Goal: Find specific page/section: Find specific page/section

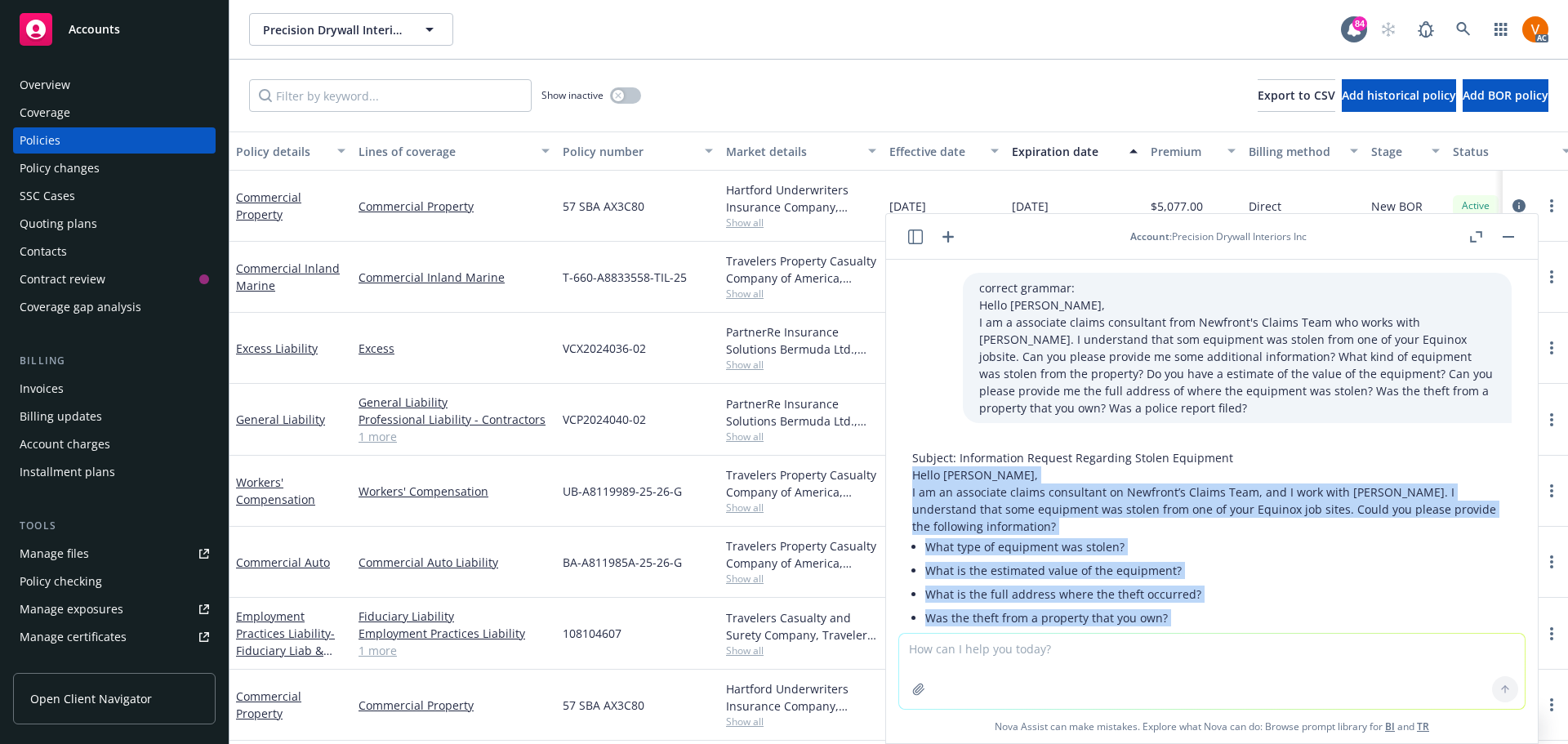
scroll to position [121, 0]
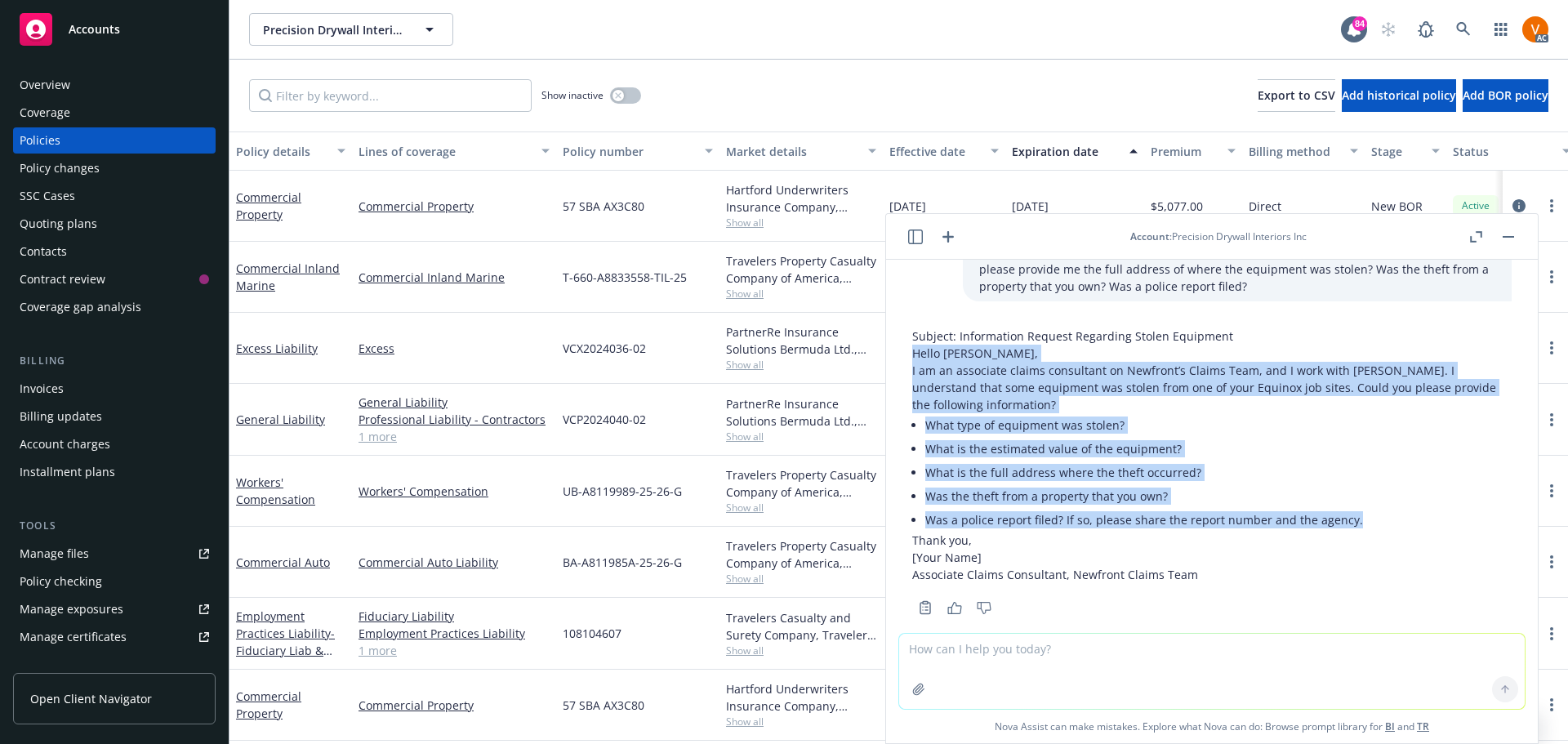
click at [1519, 228] on button "button" at bounding box center [1508, 237] width 20 height 20
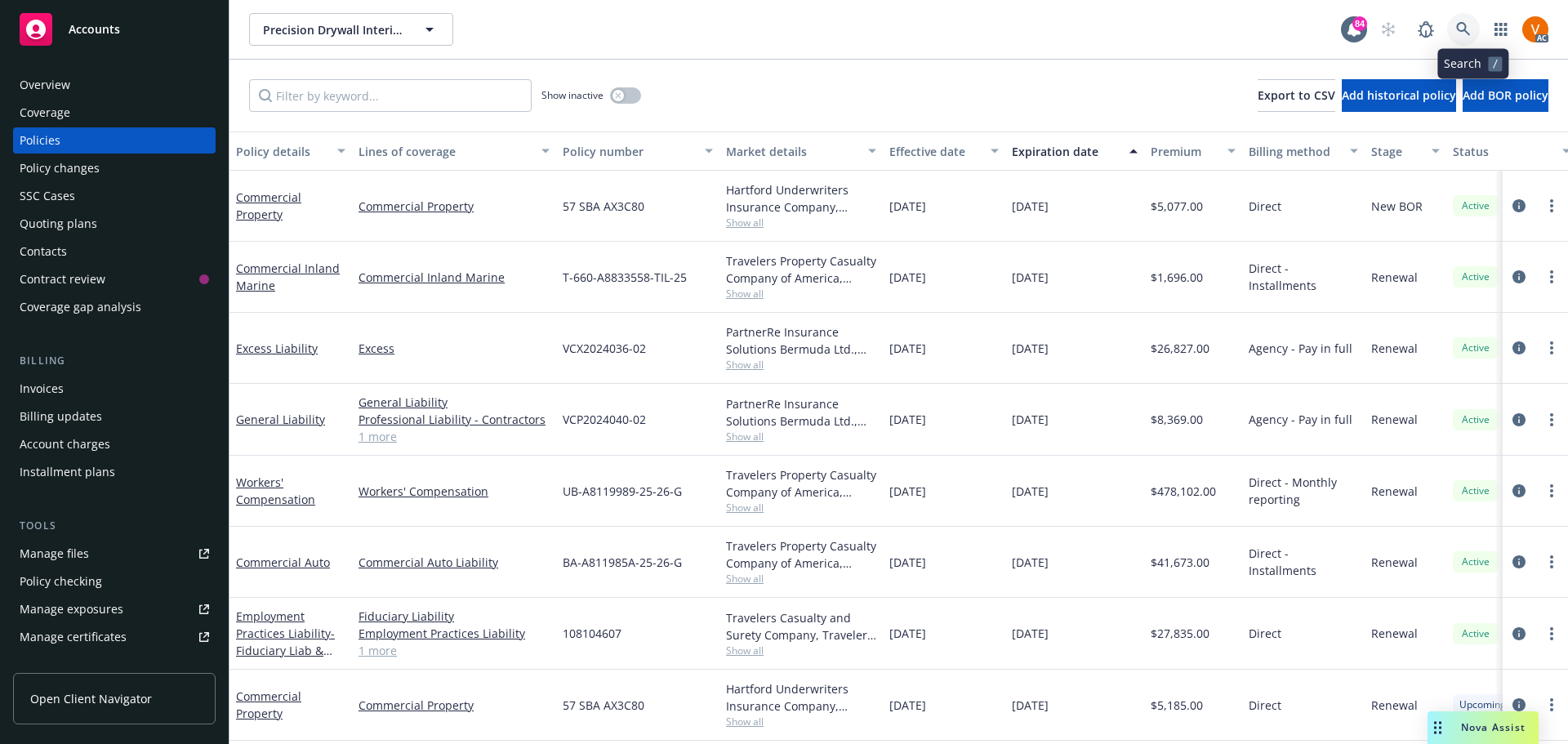
click at [1469, 27] on icon at bounding box center [1463, 28] width 14 height 14
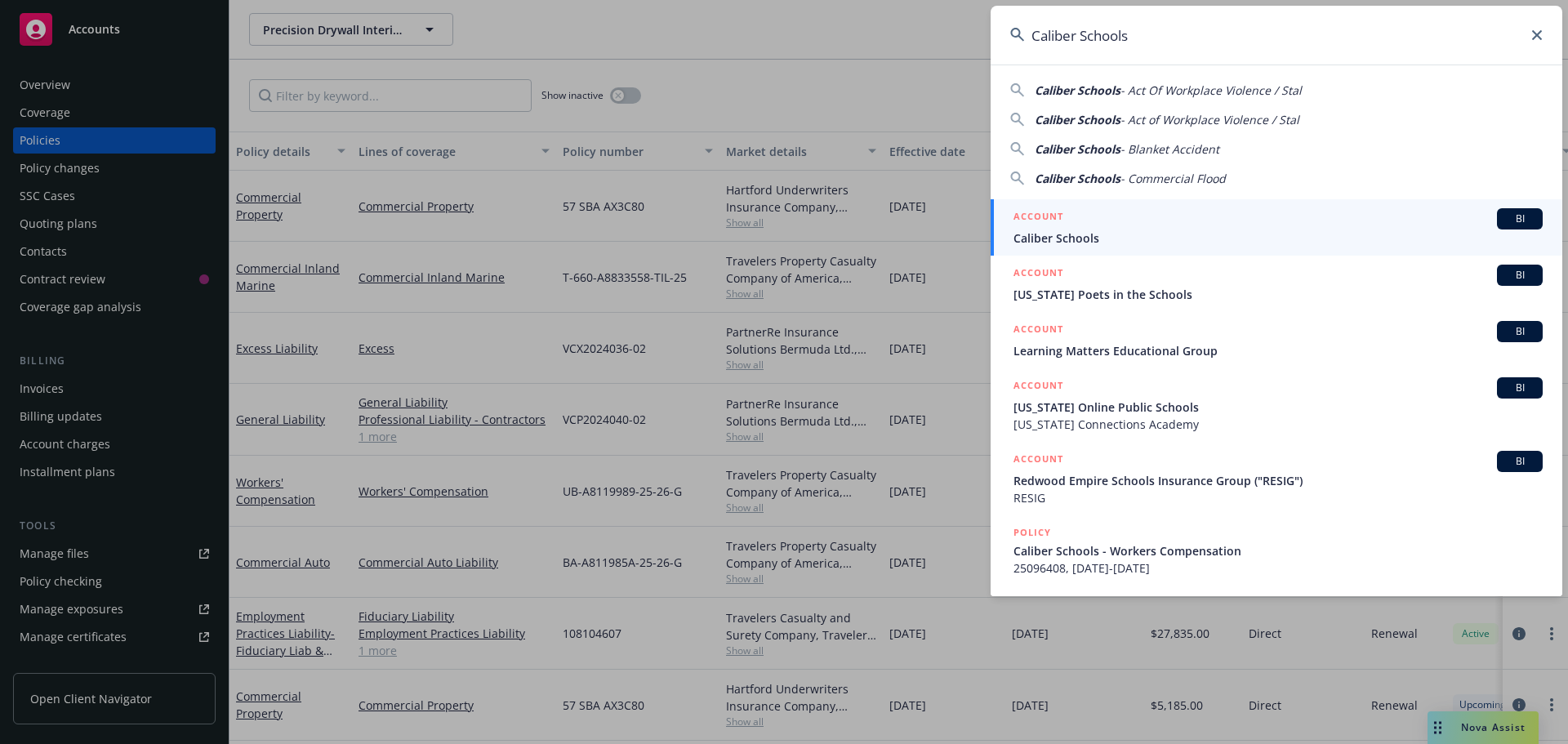
type input "Caliber Schools"
click at [1042, 233] on span "Caliber Schools" at bounding box center [1278, 238] width 530 height 17
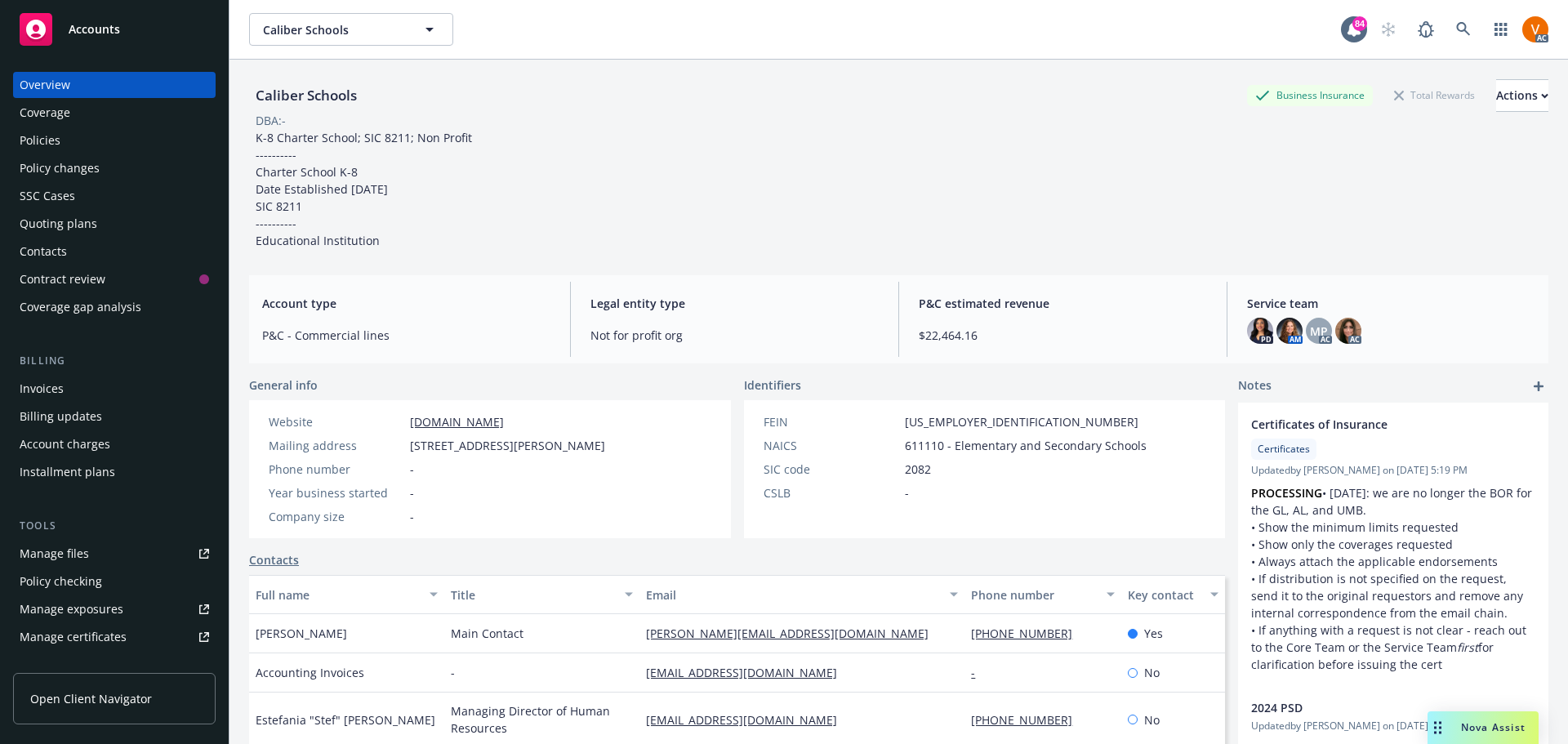
click at [67, 127] on div "Policies" at bounding box center [115, 140] width 189 height 27
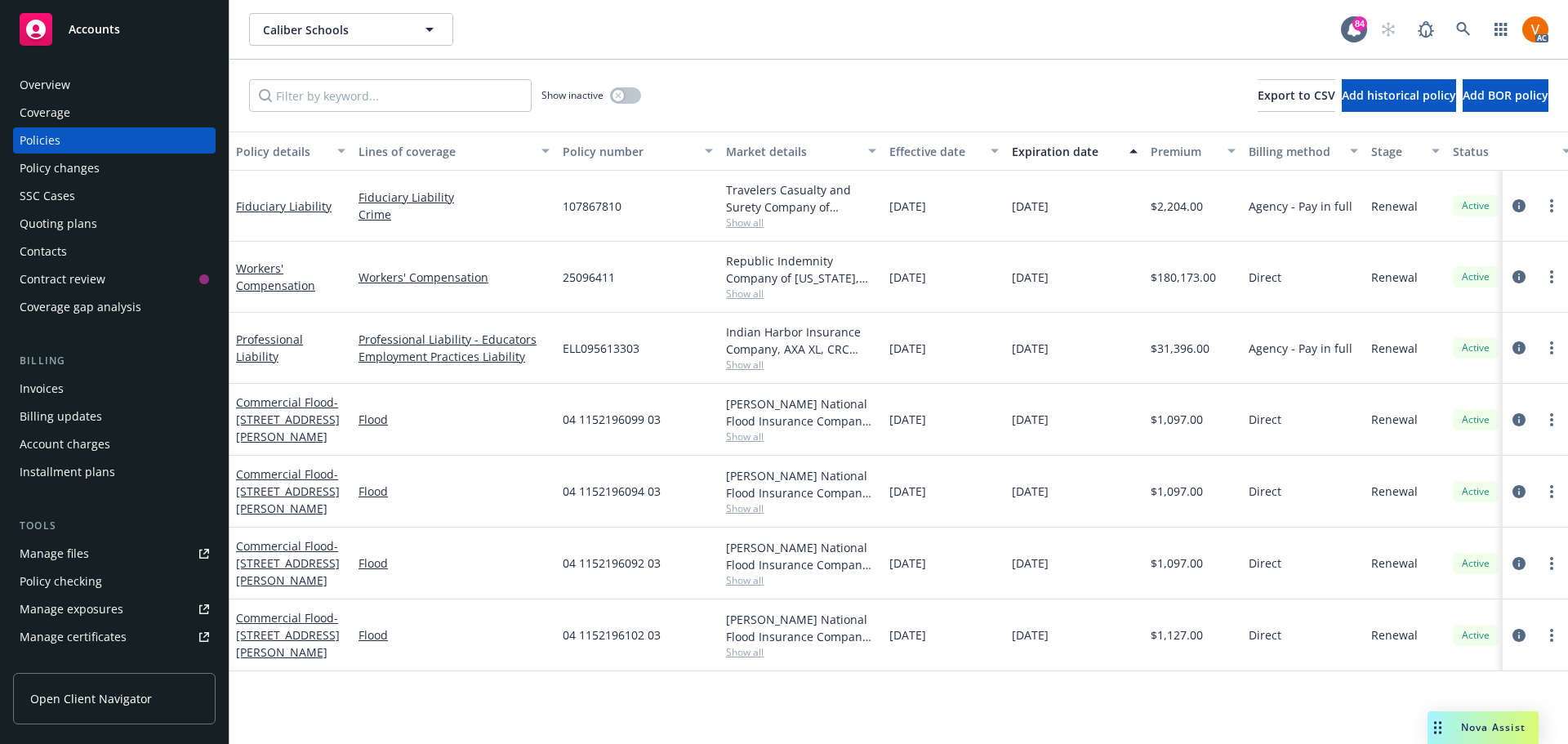
click at [740, 358] on span "Show all" at bounding box center [801, 365] width 151 height 14
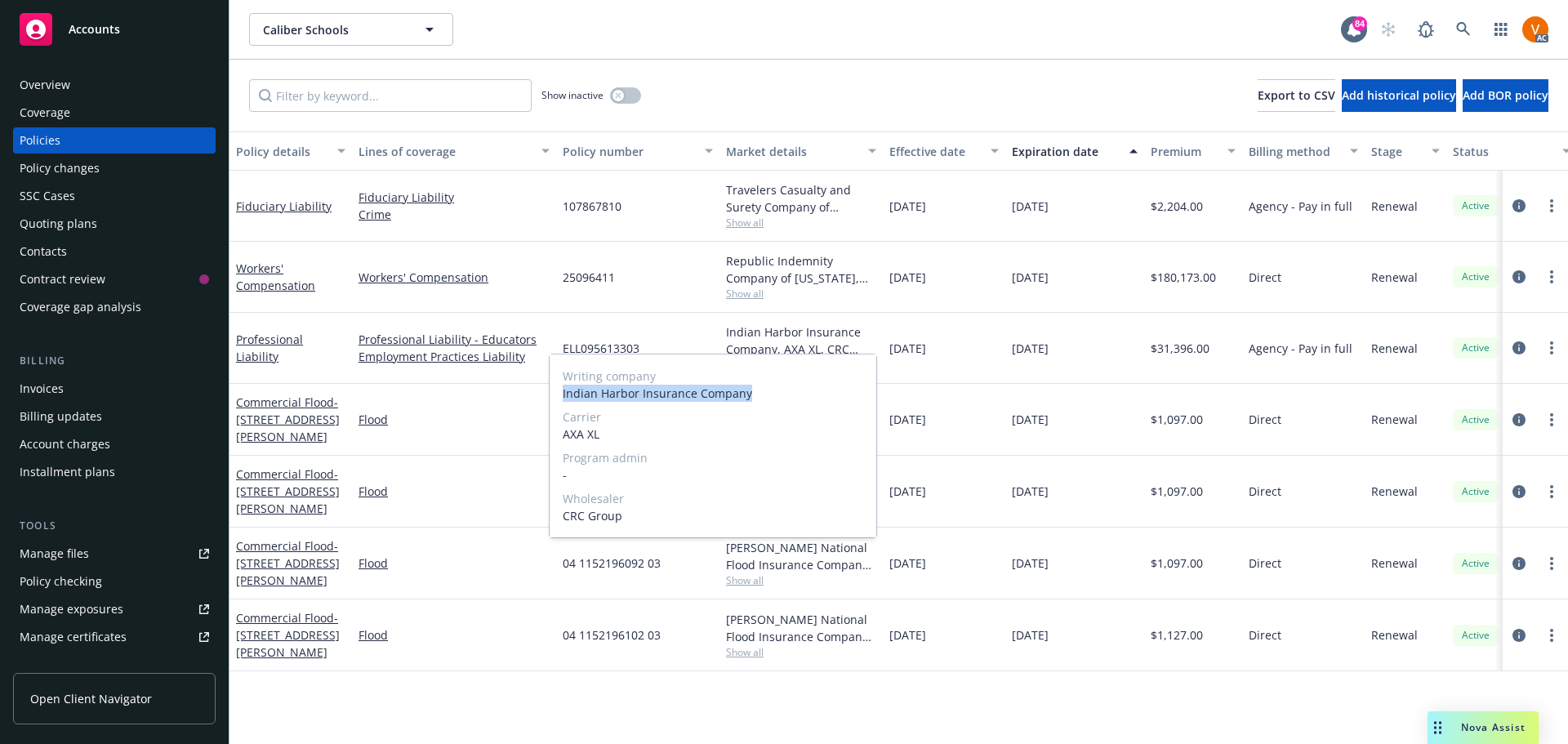
drag, startPoint x: 561, startPoint y: 390, endPoint x: 748, endPoint y: 393, distance: 187.0
click at [748, 393] on span "Indian Harbor Insurance Company" at bounding box center [712, 393] width 300 height 17
drag, startPoint x: 609, startPoint y: 435, endPoint x: 619, endPoint y: 435, distance: 10.0
click at [619, 435] on span "AXA XL" at bounding box center [712, 434] width 300 height 17
click at [596, 434] on span "AXA XL" at bounding box center [712, 434] width 300 height 17
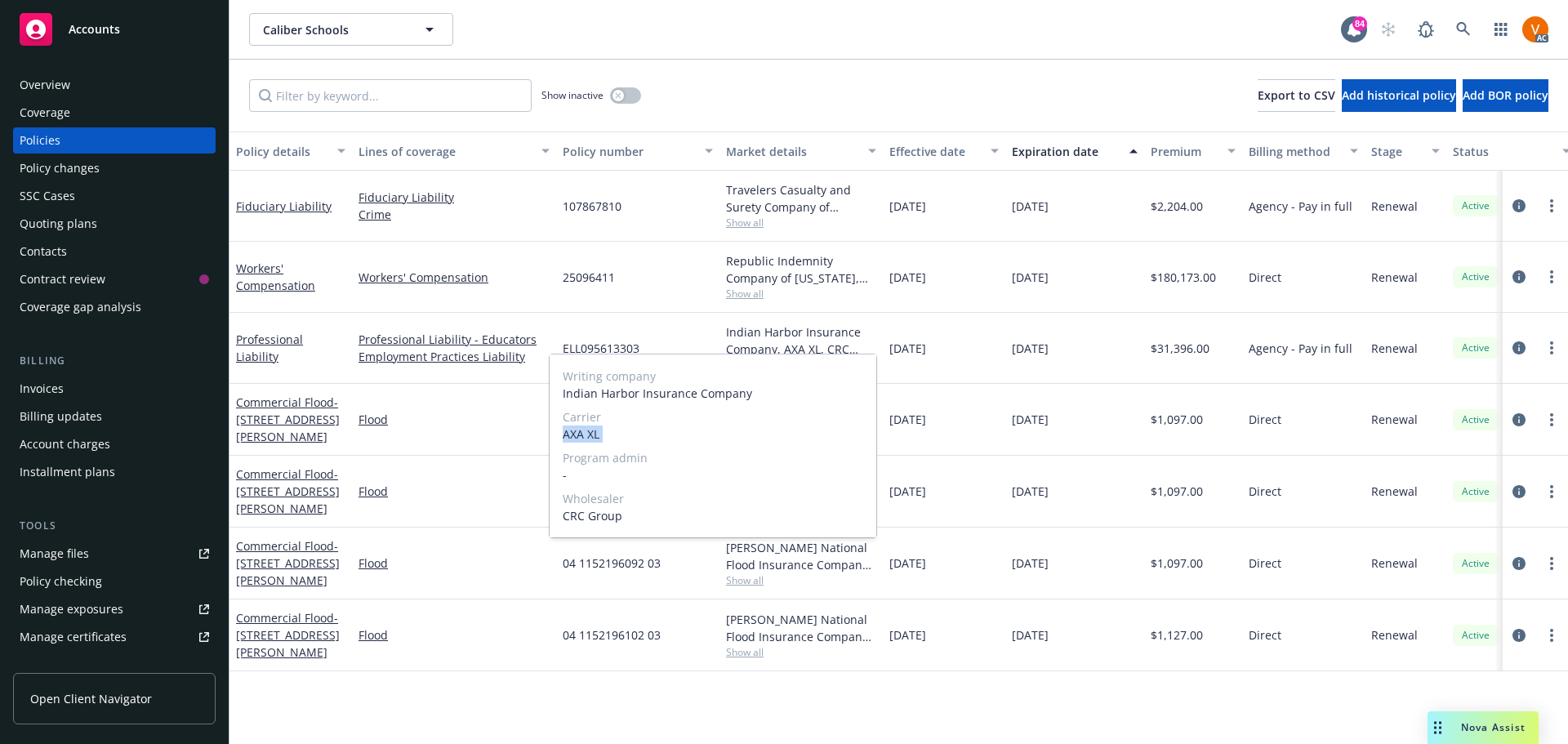
drag, startPoint x: 598, startPoint y: 432, endPoint x: 563, endPoint y: 429, distance: 35.1
click at [564, 429] on span "AXA XL" at bounding box center [712, 434] width 300 height 17
click at [601, 394] on span "Indian Harbor Insurance Company" at bounding box center [712, 393] width 300 height 17
drag, startPoint x: 565, startPoint y: 389, endPoint x: 728, endPoint y: 392, distance: 163.0
click at [728, 392] on span "Indian Harbor Insurance Company" at bounding box center [712, 393] width 300 height 17
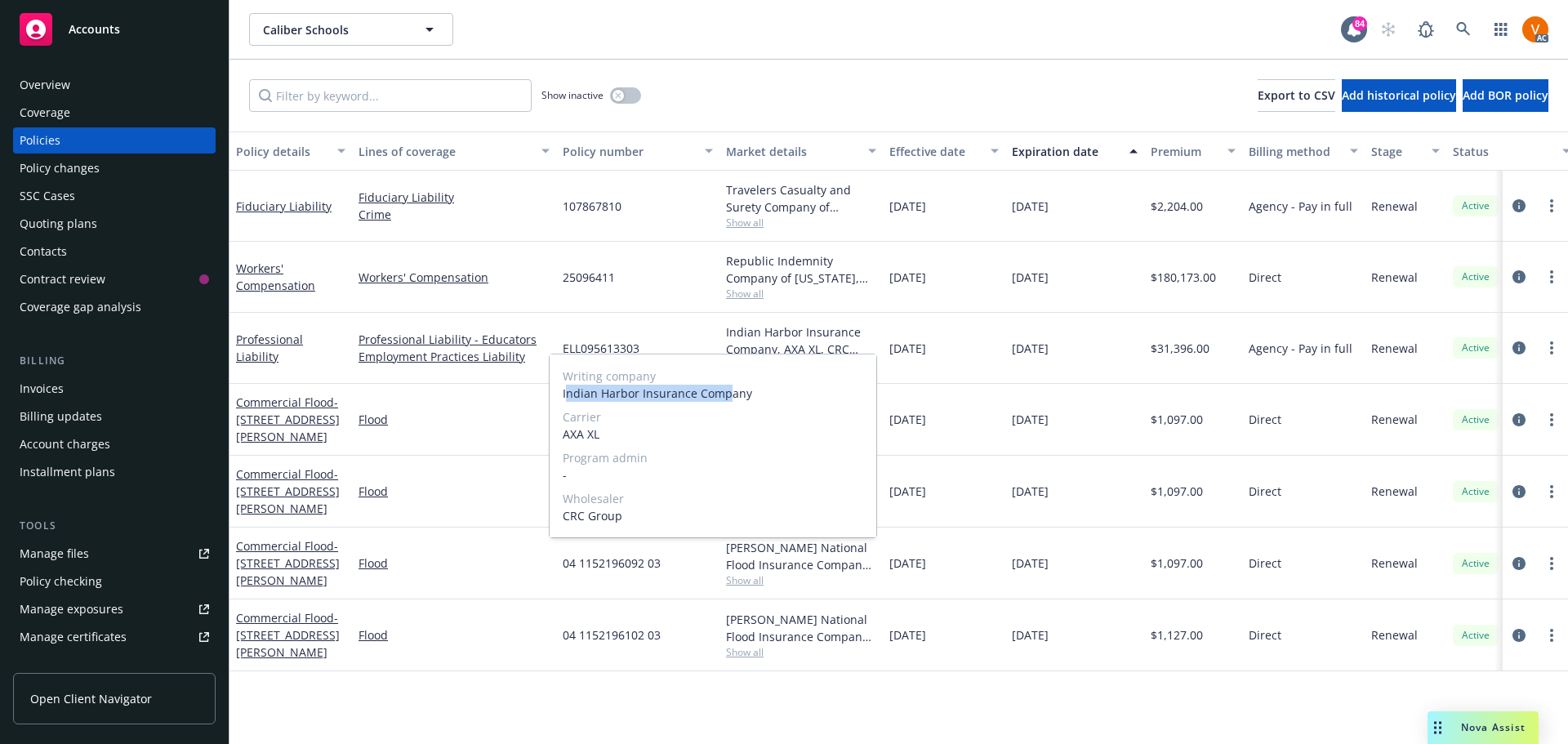
click at [600, 392] on span "Indian Harbor Insurance Company" at bounding box center [712, 393] width 300 height 17
